Goal: Task Accomplishment & Management: Use online tool/utility

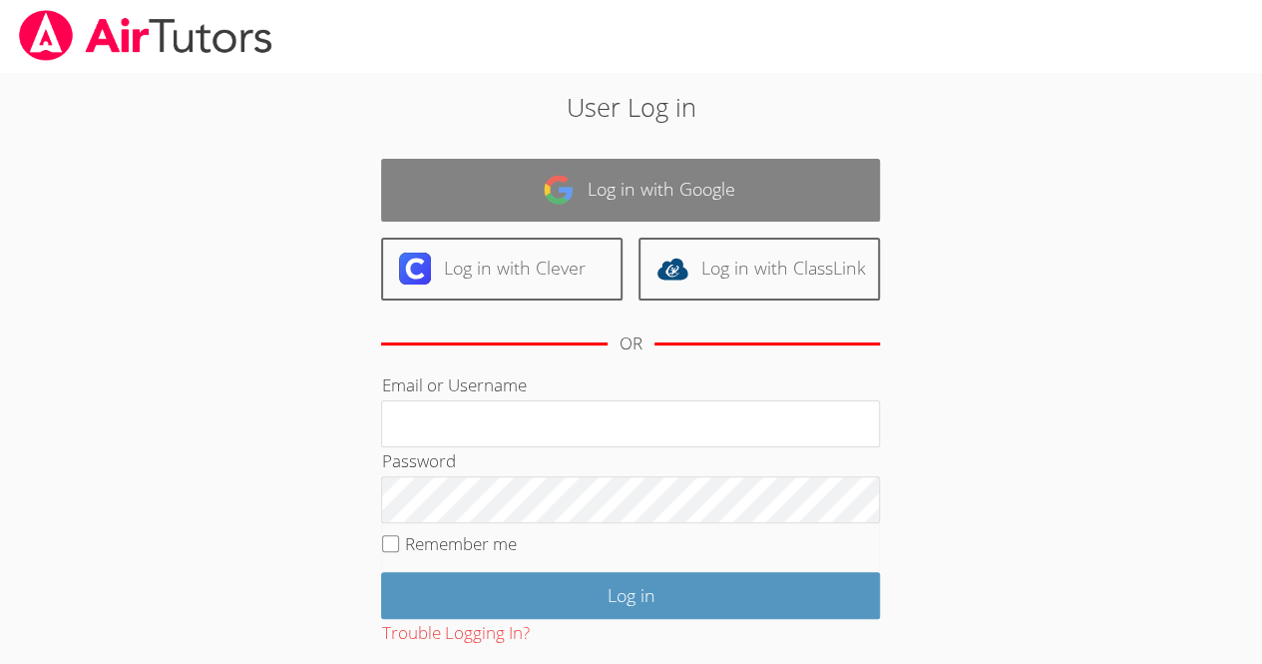
click at [676, 200] on link "Log in with Google" at bounding box center [630, 190] width 499 height 63
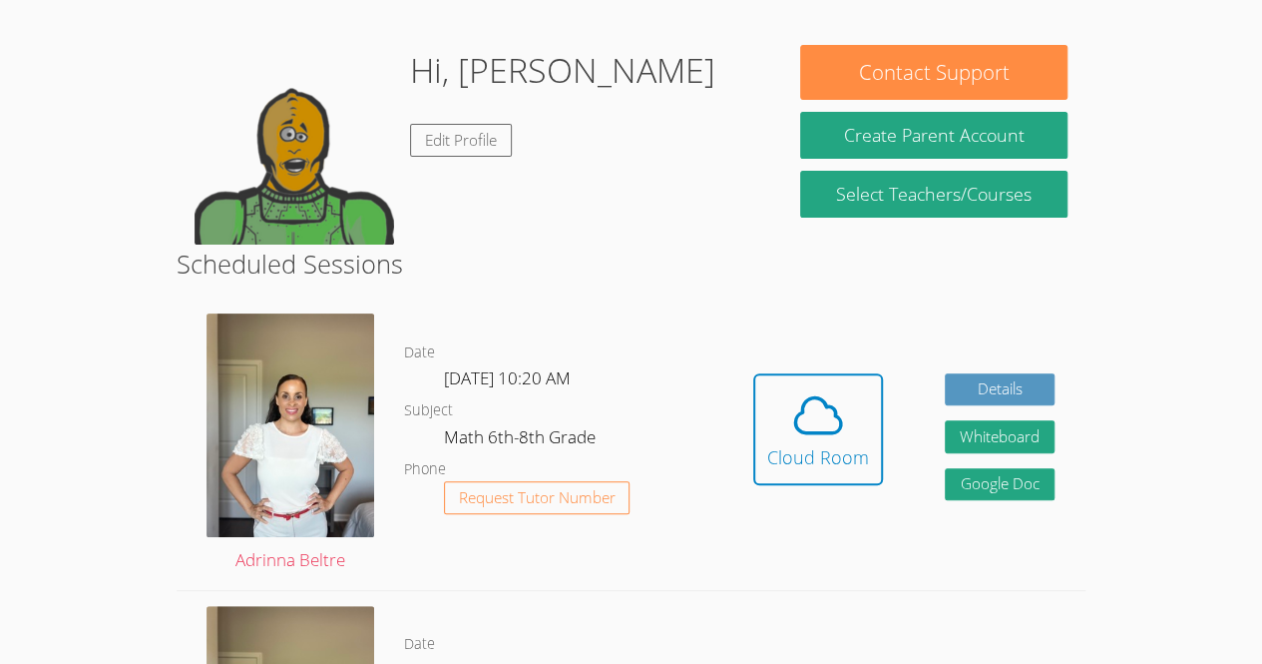
scroll to position [146, 0]
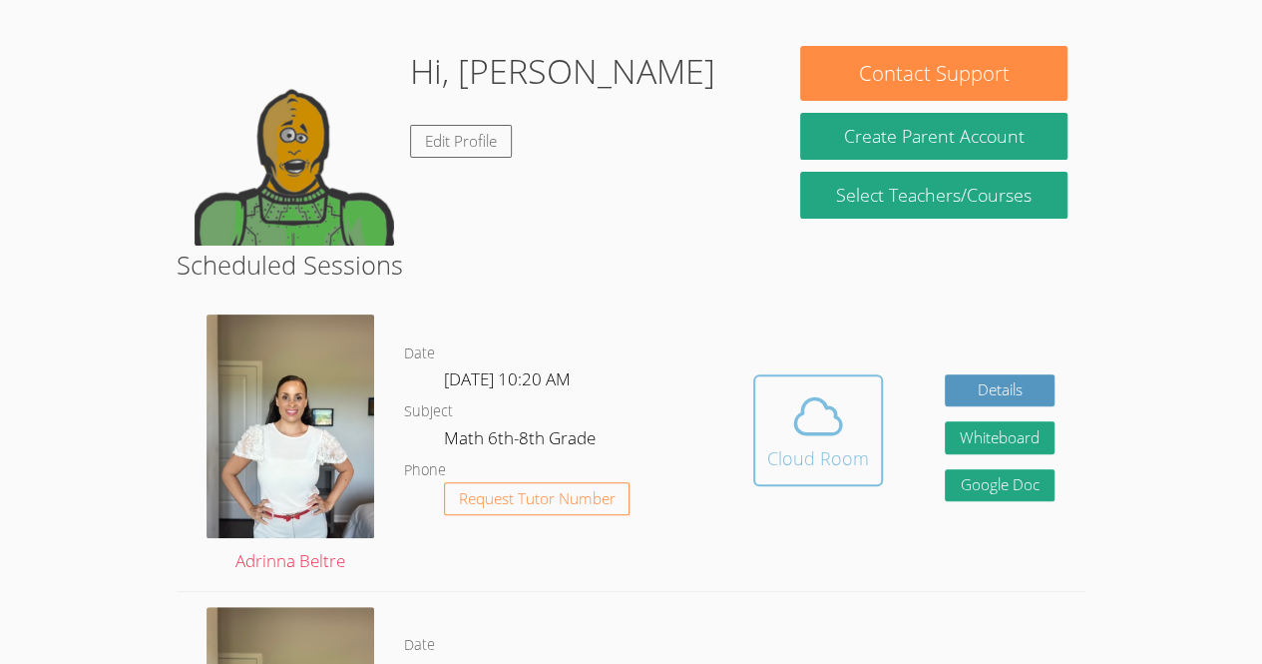
click at [861, 434] on span at bounding box center [818, 416] width 102 height 56
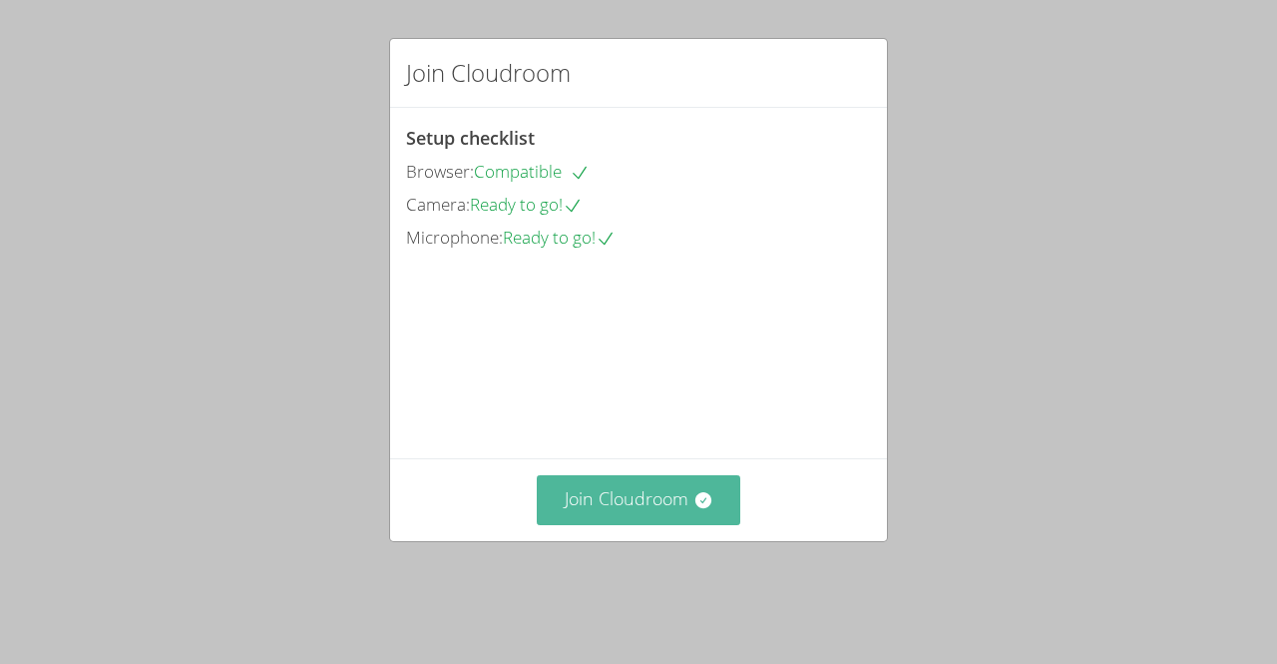
click at [678, 524] on button "Join Cloudroom" at bounding box center [639, 499] width 205 height 49
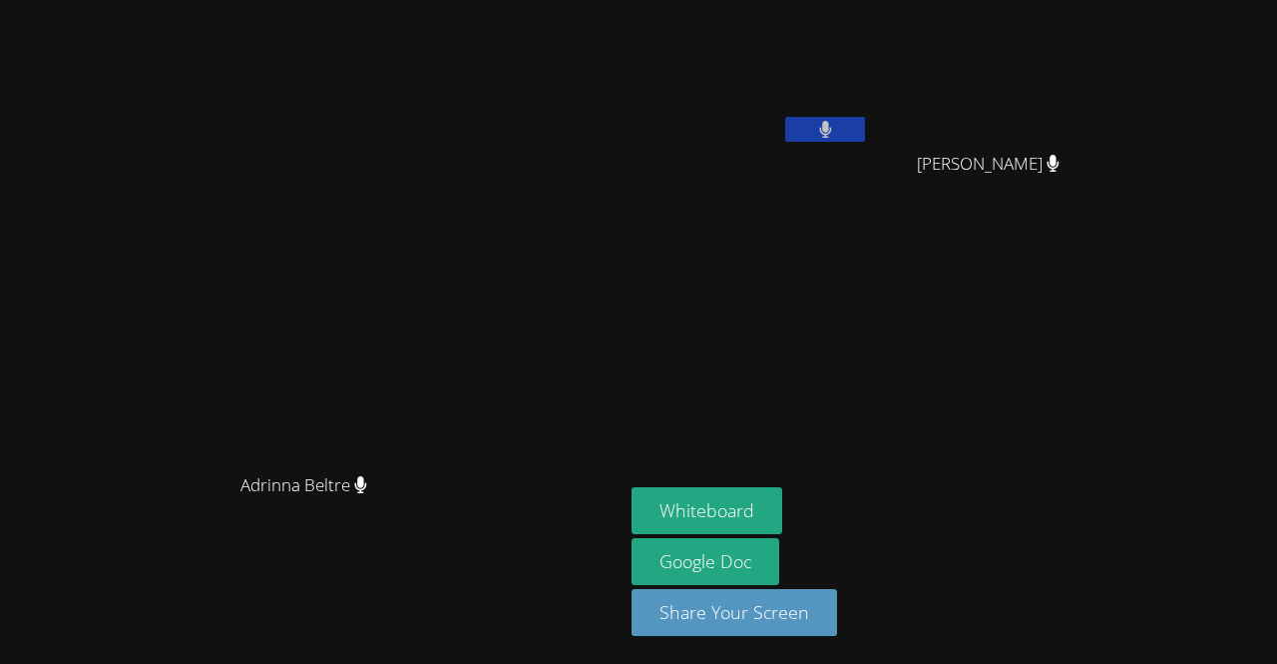
click at [869, 114] on video at bounding box center [751, 75] width 238 height 134
click at [865, 129] on button at bounding box center [825, 129] width 80 height 25
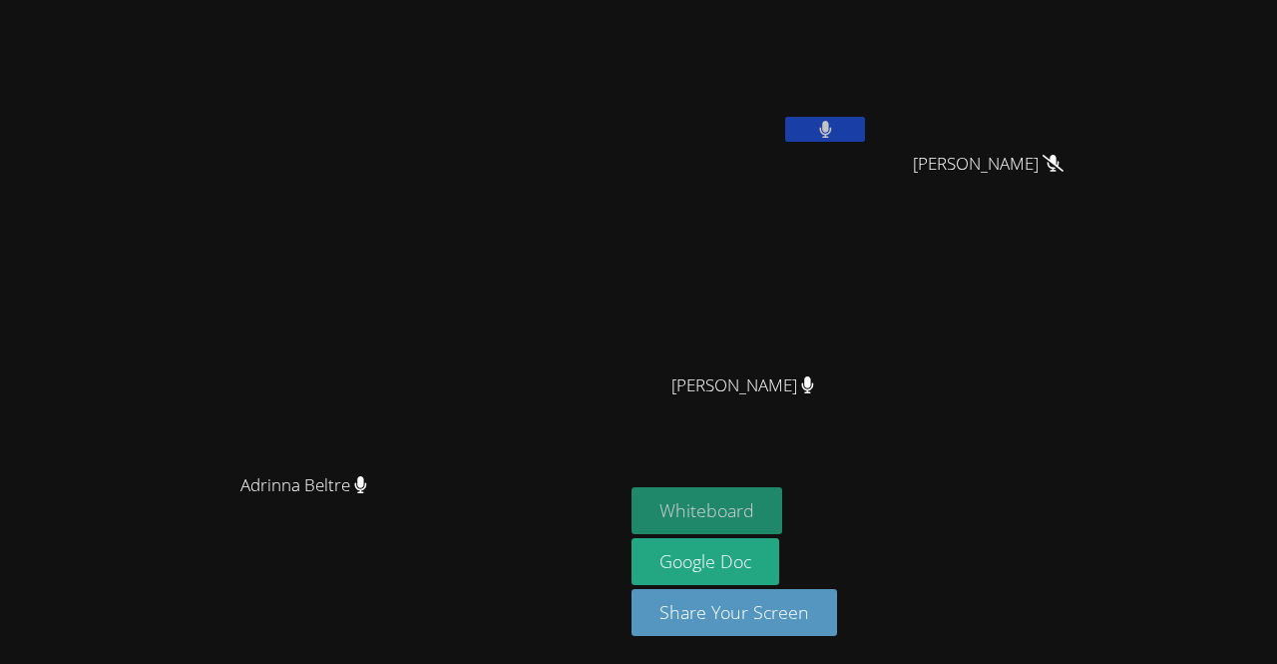
click at [782, 512] on button "Whiteboard" at bounding box center [707, 510] width 151 height 47
click at [865, 126] on button at bounding box center [825, 129] width 80 height 25
click at [865, 125] on button at bounding box center [825, 129] width 80 height 25
click at [836, 126] on icon at bounding box center [825, 129] width 21 height 17
click at [831, 131] on icon at bounding box center [825, 129] width 12 height 17
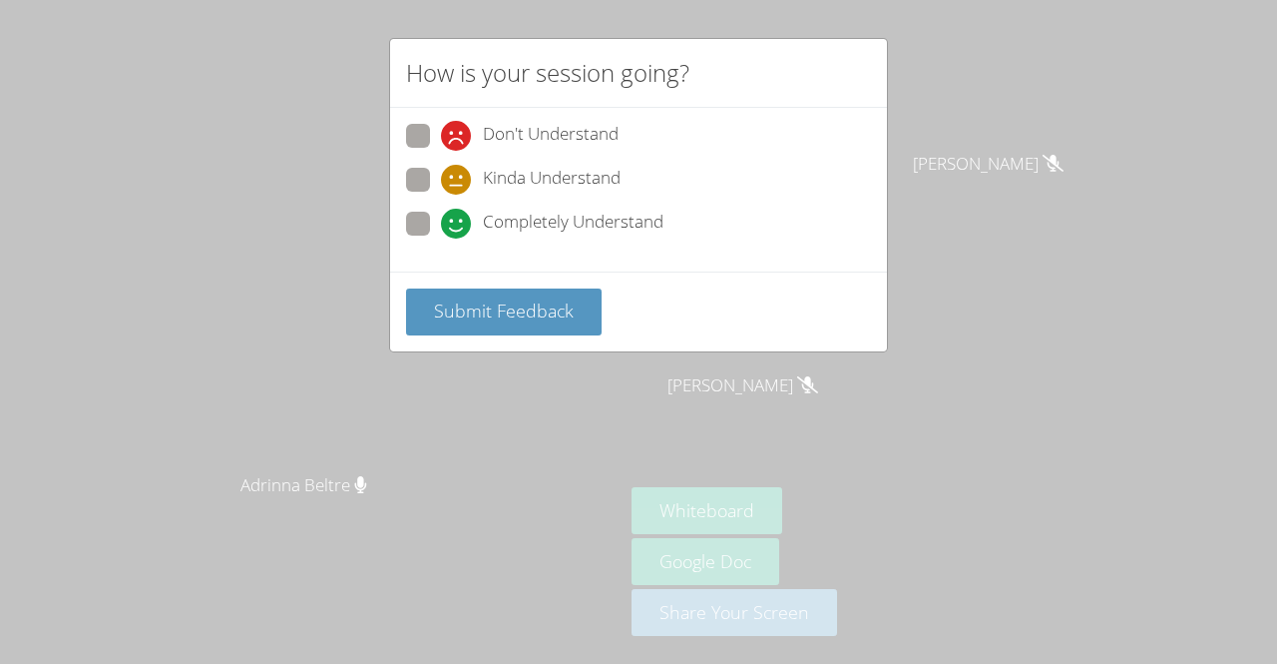
click at [431, 213] on label "Completely Understand" at bounding box center [534, 225] width 257 height 27
click at [441, 213] on input "Completely Understand" at bounding box center [449, 220] width 17 height 17
radio input "true"
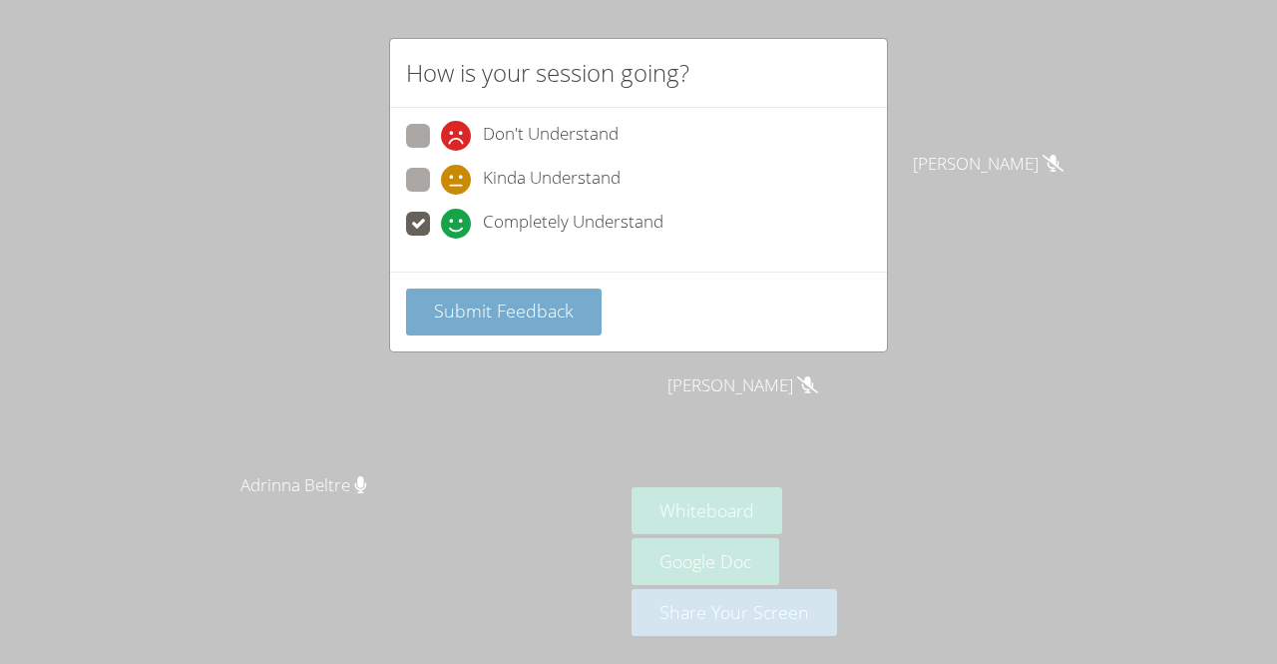
click at [494, 301] on span "Submit Feedback" at bounding box center [504, 310] width 140 height 24
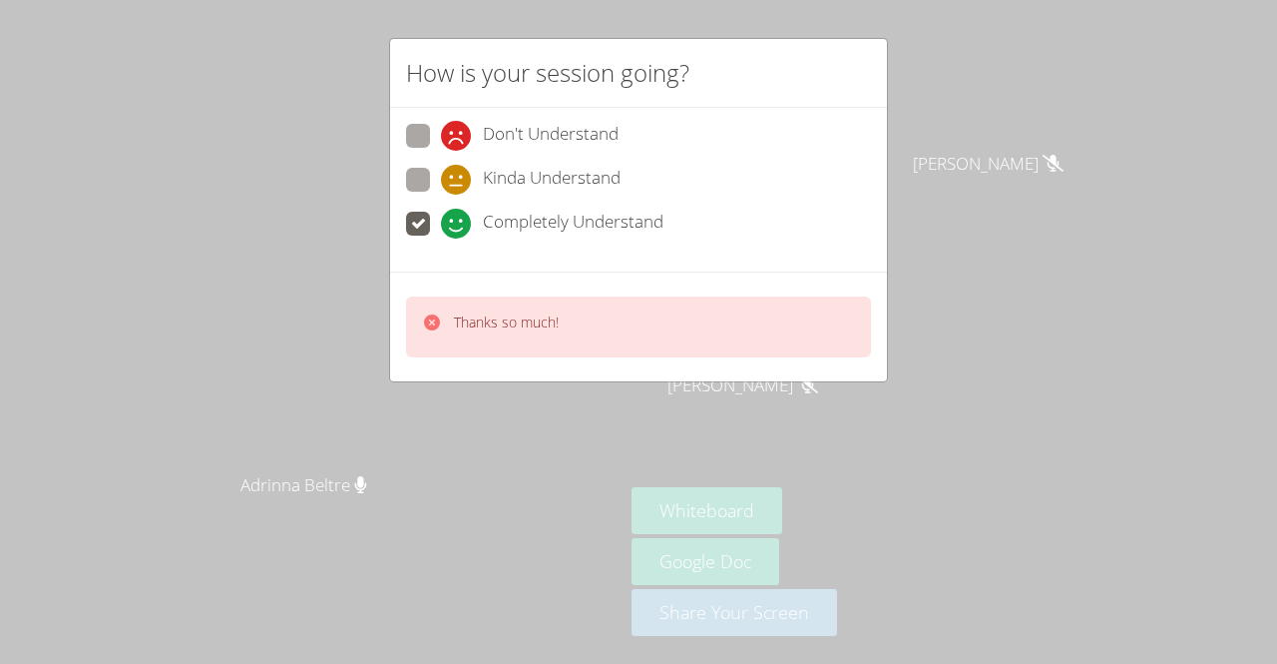
click at [550, 312] on p "Thanks so much!" at bounding box center [506, 322] width 105 height 20
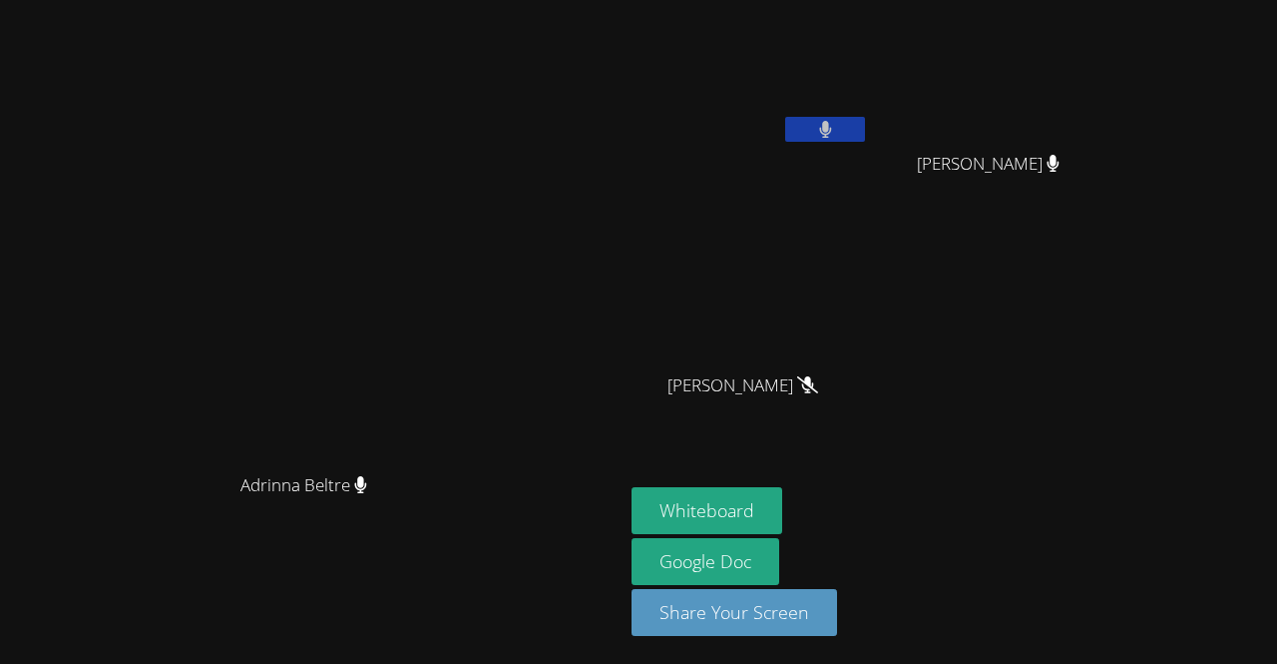
click at [865, 127] on button at bounding box center [825, 129] width 80 height 25
click at [832, 123] on icon at bounding box center [825, 129] width 13 height 17
